Goal: Information Seeking & Learning: Learn about a topic

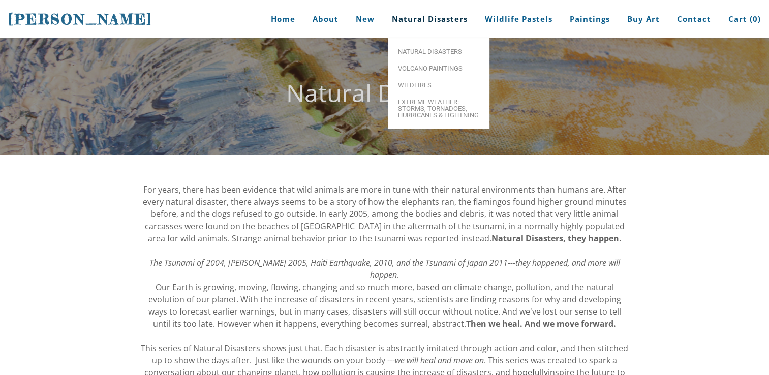
click at [409, 25] on link "Natural Disasters" at bounding box center [429, 19] width 91 height 38
click at [416, 58] on link "Natural Disasters" at bounding box center [439, 51] width 102 height 17
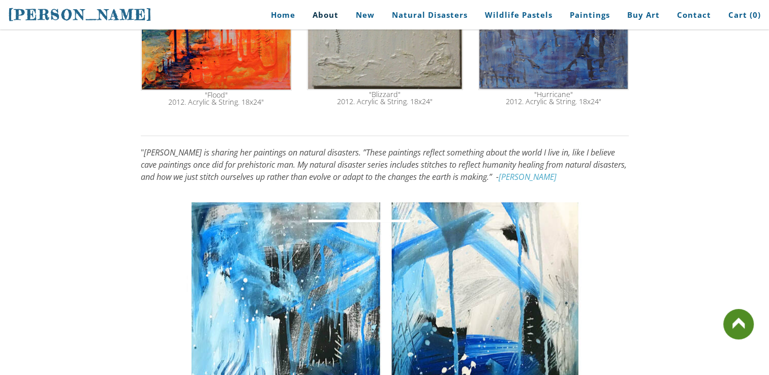
scroll to position [711, 0]
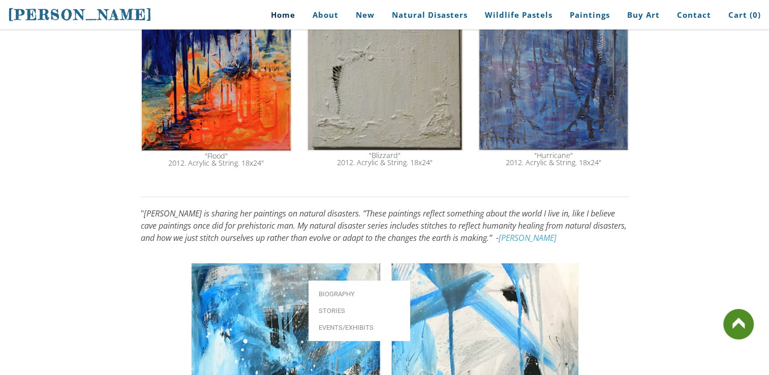
click at [291, 17] on link "Home" at bounding box center [279, 15] width 47 height 23
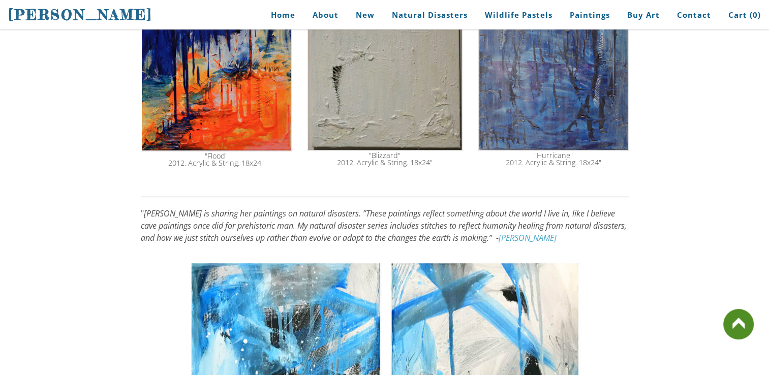
scroll to position [675, 0]
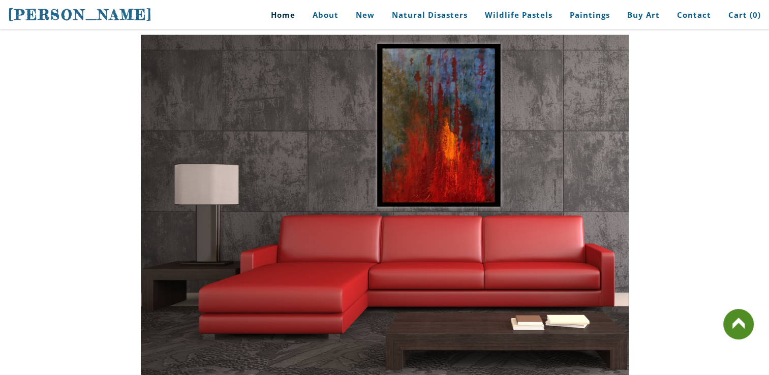
scroll to position [2134, 0]
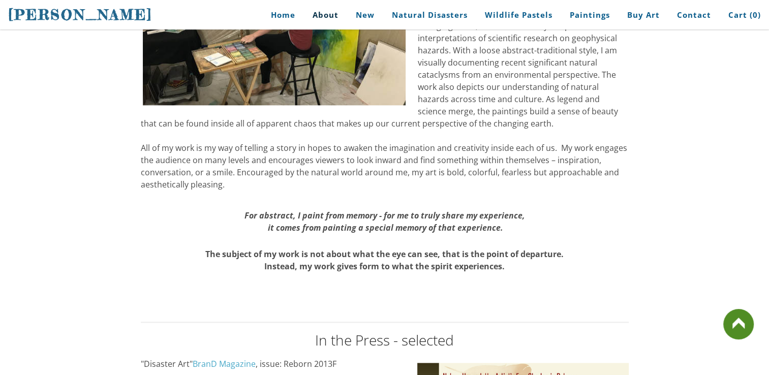
scroll to position [1168, 0]
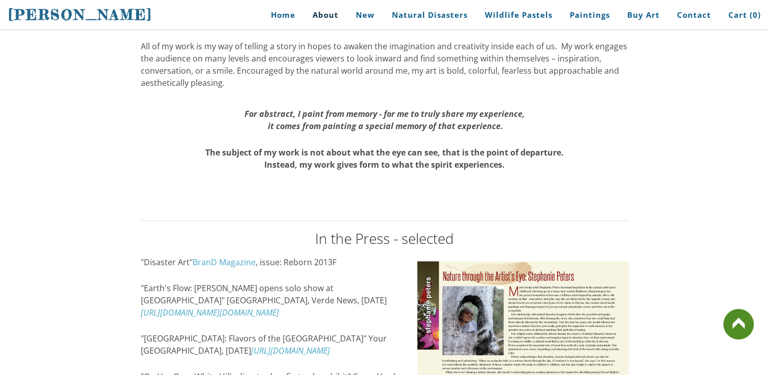
drag, startPoint x: 513, startPoint y: 156, endPoint x: 273, endPoint y: 131, distance: 241.1
drag, startPoint x: 269, startPoint y: 144, endPoint x: 305, endPoint y: 153, distance: 37.3
click at [304, 154] on strong "The subject of my work is not about what the eye can see, that is the point of …" at bounding box center [384, 158] width 358 height 23
click at [316, 150] on div "The subject of my work is not about what the eye can see, that is the point of …" at bounding box center [385, 158] width 488 height 24
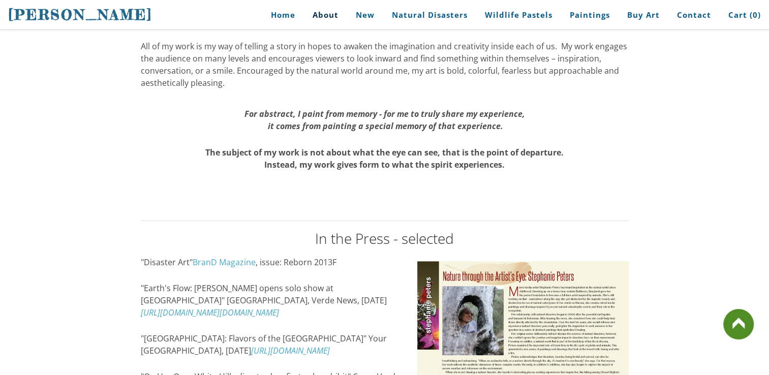
drag, startPoint x: 314, startPoint y: 154, endPoint x: 326, endPoint y: 162, distance: 14.1
click at [314, 155] on strong "The subject of my work is not about what the eye can see, that is the point of …" at bounding box center [384, 158] width 358 height 23
